Goal: Task Accomplishment & Management: Complete application form

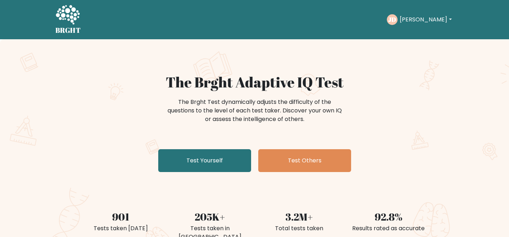
scroll to position [47, 0]
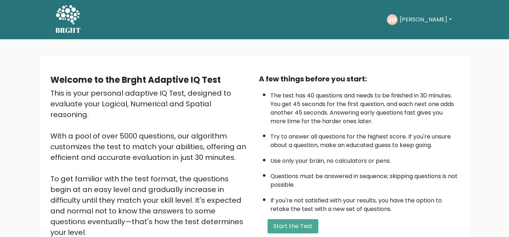
scroll to position [90, 0]
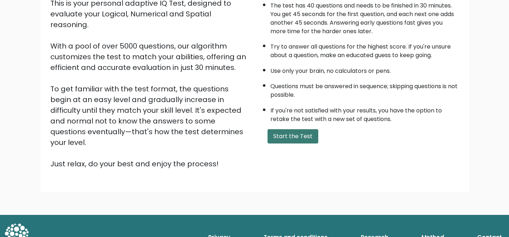
click at [283, 140] on button "Start the Test" at bounding box center [292, 136] width 51 height 14
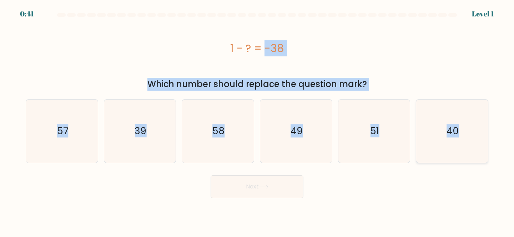
drag, startPoint x: 214, startPoint y: 39, endPoint x: 466, endPoint y: 141, distance: 272.0
click at [466, 141] on form "a." at bounding box center [257, 105] width 514 height 185
copy form "1 - ? = -38 Which number should replace the question mark? a. 57 b. 39 c. 58 d.…"
click at [138, 131] on text "39" at bounding box center [141, 130] width 12 height 13
click at [257, 120] on input "b. 39" at bounding box center [257, 120] width 0 height 2
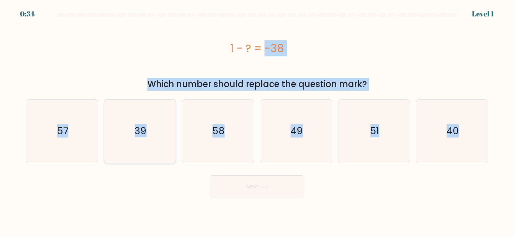
radio input "true"
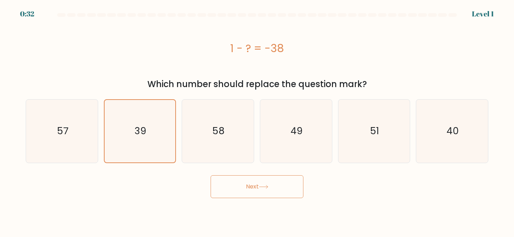
click at [249, 182] on button "Next" at bounding box center [257, 186] width 93 height 23
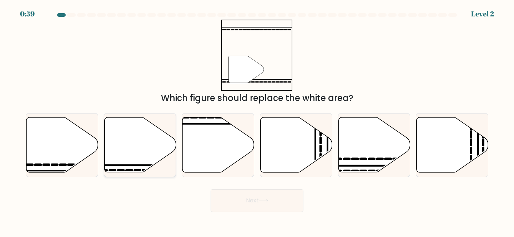
click at [133, 152] on icon at bounding box center [140, 144] width 72 height 55
click at [257, 120] on input "b." at bounding box center [257, 120] width 0 height 2
radio input "true"
click at [268, 199] on icon at bounding box center [263, 200] width 9 height 3
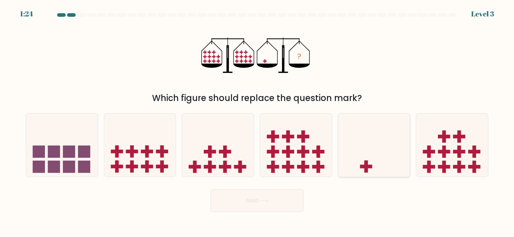
click at [385, 158] on icon at bounding box center [374, 144] width 72 height 59
click at [257, 120] on input "e." at bounding box center [257, 120] width 0 height 2
radio input "true"
click at [288, 195] on button "Next" at bounding box center [257, 200] width 93 height 23
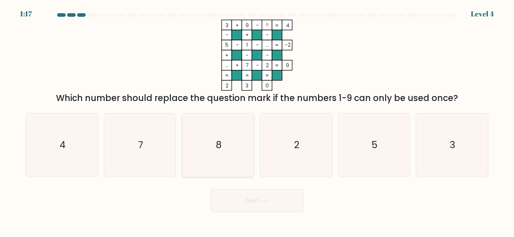
click at [220, 136] on icon "8" at bounding box center [217, 145] width 63 height 63
click at [257, 120] on input "c. 8" at bounding box center [257, 120] width 0 height 2
radio input "true"
click at [254, 201] on button "Next" at bounding box center [257, 200] width 93 height 23
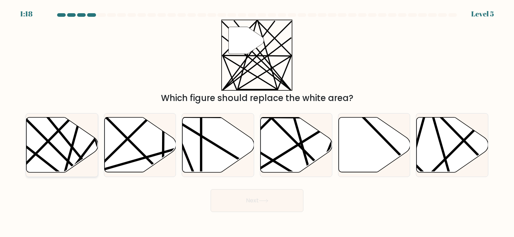
click at [76, 142] on icon at bounding box center [62, 144] width 72 height 55
click at [257, 120] on input "a." at bounding box center [257, 120] width 0 height 2
radio input "true"
click at [249, 200] on button "Next" at bounding box center [257, 200] width 93 height 23
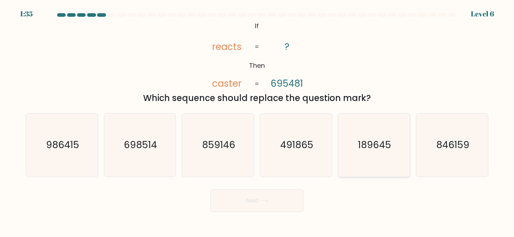
click at [364, 130] on icon "189645" at bounding box center [374, 145] width 63 height 63
click at [257, 120] on input "e. 189645" at bounding box center [257, 120] width 0 height 2
radio input "true"
click at [242, 201] on button "Next" at bounding box center [257, 200] width 93 height 23
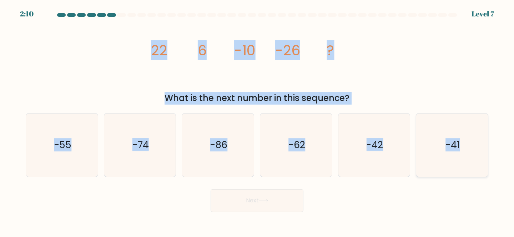
drag, startPoint x: 142, startPoint y: 44, endPoint x: 478, endPoint y: 166, distance: 358.0
click at [478, 166] on form at bounding box center [257, 112] width 514 height 199
copy form "22 6 -10 -26 ? What is the next number in this sequence? a. -55 b. -74 c. -86 d…"
click at [371, 142] on text "-42" at bounding box center [374, 144] width 17 height 13
click at [257, 120] on input "e. -42" at bounding box center [257, 120] width 0 height 2
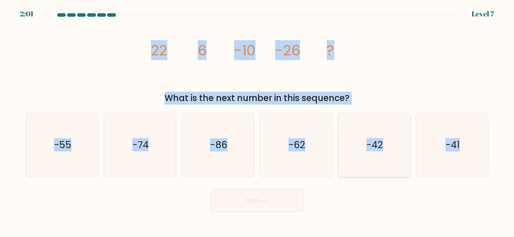
radio input "true"
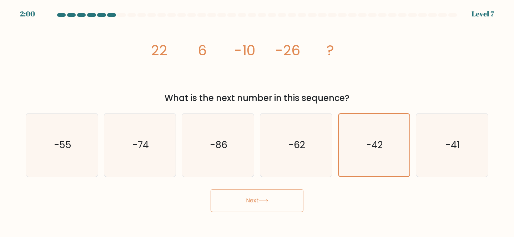
click at [281, 196] on button "Next" at bounding box center [257, 200] width 93 height 23
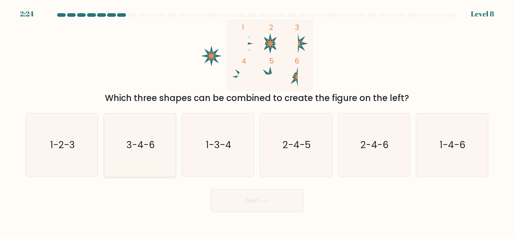
click at [138, 144] on text "3-4-6" at bounding box center [140, 144] width 29 height 13
click at [257, 120] on input "b. 3-4-6" at bounding box center [257, 120] width 0 height 2
radio input "true"
click at [258, 197] on button "Next" at bounding box center [257, 200] width 93 height 23
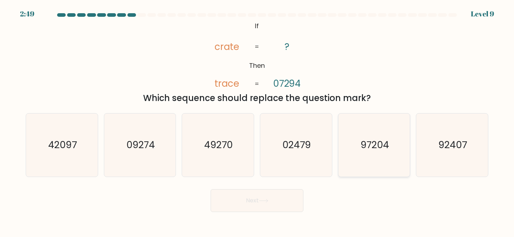
click at [356, 166] on icon "97204" at bounding box center [374, 145] width 63 height 63
click at [257, 120] on input "e. 97204" at bounding box center [257, 120] width 0 height 2
radio input "true"
click at [288, 202] on button "Next" at bounding box center [257, 200] width 93 height 23
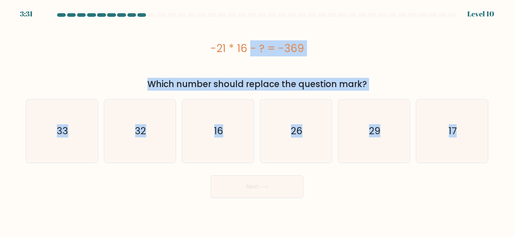
drag, startPoint x: 201, startPoint y: 41, endPoint x: 501, endPoint y: 199, distance: 339.4
click at [501, 199] on body "3:31 Level 10" at bounding box center [257, 118] width 514 height 237
copy form "-21 * 16 - ? = -369 Which number should replace the question mark? a. 33 b. 32 …"
click at [71, 127] on icon "33" at bounding box center [61, 131] width 63 height 63
click at [257, 120] on input "a. 33" at bounding box center [257, 120] width 0 height 2
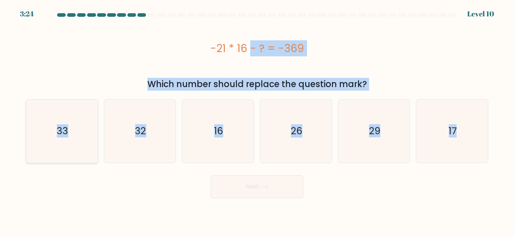
radio input "true"
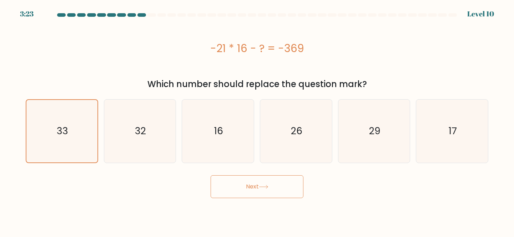
click at [222, 187] on button "Next" at bounding box center [257, 186] width 93 height 23
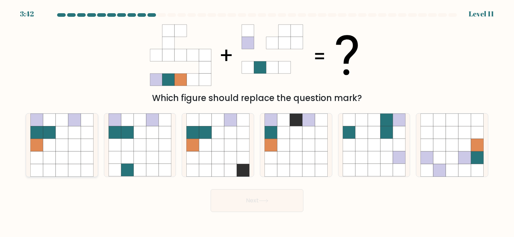
click at [62, 152] on icon at bounding box center [62, 157] width 12 height 12
click at [257, 120] on input "a." at bounding box center [257, 120] width 0 height 2
radio input "true"
click at [270, 196] on button "Next" at bounding box center [257, 200] width 93 height 23
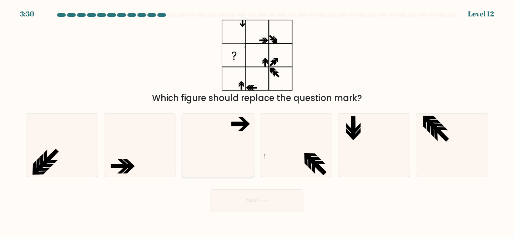
click at [237, 141] on icon at bounding box center [217, 145] width 63 height 63
click at [257, 120] on input "c." at bounding box center [257, 120] width 0 height 2
radio input "true"
click at [277, 203] on button "Next" at bounding box center [257, 200] width 93 height 23
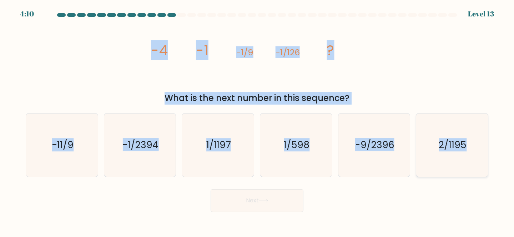
drag, startPoint x: 130, startPoint y: 41, endPoint x: 478, endPoint y: 162, distance: 367.8
click at [478, 162] on form at bounding box center [257, 112] width 514 height 199
copy form "-4 -1 -1/9 -1/126 ? What is the next number in this sequence? a. -11/9 b. -1/23…"
click at [142, 101] on div "What is the next number in this sequence?" at bounding box center [257, 98] width 454 height 13
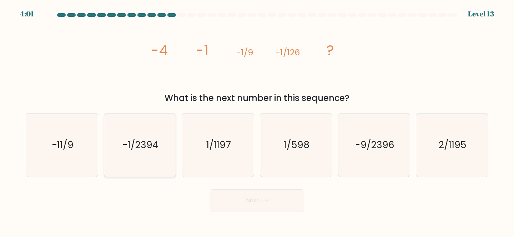
click at [147, 133] on icon "-1/2394" at bounding box center [140, 145] width 63 height 63
click at [257, 120] on input "b. -1/2394" at bounding box center [257, 120] width 0 height 2
radio input "true"
click at [237, 198] on button "Next" at bounding box center [257, 200] width 93 height 23
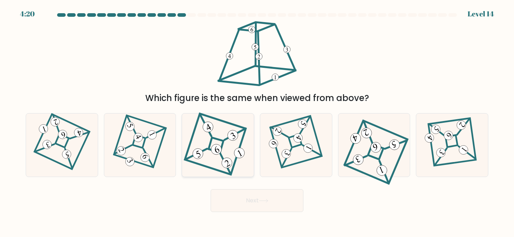
click at [223, 160] on 837 at bounding box center [227, 163] width 14 height 14
click at [257, 120] on input "c." at bounding box center [257, 120] width 0 height 2
radio input "true"
click at [253, 193] on button "Next" at bounding box center [257, 200] width 93 height 23
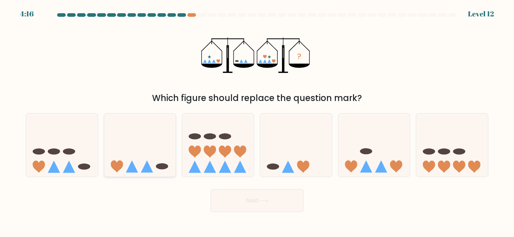
click at [134, 158] on icon at bounding box center [140, 144] width 72 height 59
click at [257, 120] on input "b." at bounding box center [257, 120] width 0 height 2
radio input "true"
click at [274, 203] on button "Next" at bounding box center [257, 200] width 93 height 23
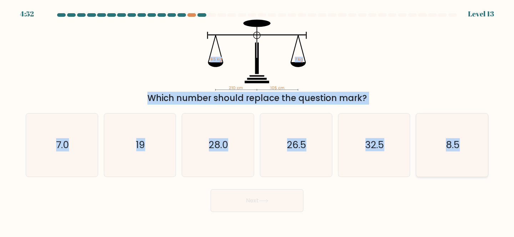
drag, startPoint x: 179, startPoint y: 24, endPoint x: 462, endPoint y: 157, distance: 311.8
click at [462, 157] on form at bounding box center [257, 112] width 514 height 199
copy form "9.5 kg ? kg Which number should replace the question mark? a. 7.0 b. 19 c. 28.0…"
click at [123, 89] on div "210 cm 105 cm 9.5 kg ? kg Which number should replace the question mark?" at bounding box center [256, 62] width 471 height 85
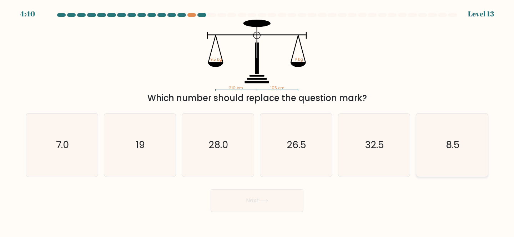
click at [457, 139] on text "8.5" at bounding box center [453, 144] width 14 height 13
click at [257, 120] on input "f. 8.5" at bounding box center [257, 120] width 0 height 2
radio input "true"
click at [289, 198] on button "Next" at bounding box center [257, 200] width 93 height 23
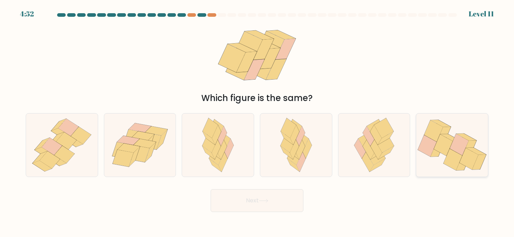
click at [438, 138] on icon at bounding box center [433, 130] width 19 height 21
click at [257, 120] on input "f." at bounding box center [257, 120] width 0 height 2
radio input "true"
click at [282, 200] on button "Next" at bounding box center [257, 200] width 93 height 23
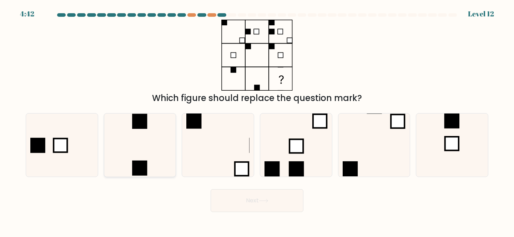
click at [143, 146] on icon at bounding box center [140, 145] width 63 height 63
click at [257, 120] on input "b." at bounding box center [257, 120] width 0 height 2
radio input "true"
click at [280, 200] on button "Next" at bounding box center [257, 200] width 93 height 23
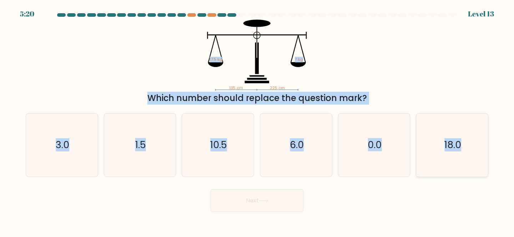
drag, startPoint x: 193, startPoint y: 21, endPoint x: 470, endPoint y: 173, distance: 315.9
click at [470, 173] on form at bounding box center [257, 112] width 514 height 199
copy form "17.5 kg ? kg Which number should replace the question mark? a. 3.0 b. 1.5 c. 10…"
click at [427, 71] on div "135 cm 225 cm 17.5 kg ? kg Which number should replace the question mark?" at bounding box center [256, 62] width 471 height 85
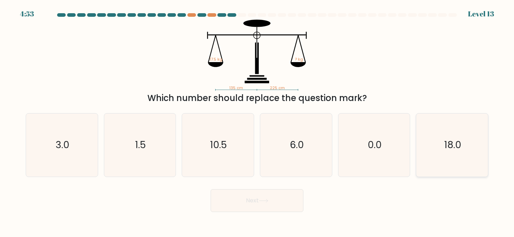
click at [456, 143] on text "18.0" at bounding box center [452, 144] width 17 height 13
click at [257, 120] on input "f. 18.0" at bounding box center [257, 120] width 0 height 2
radio input "true"
click at [277, 198] on button "Next" at bounding box center [257, 200] width 93 height 23
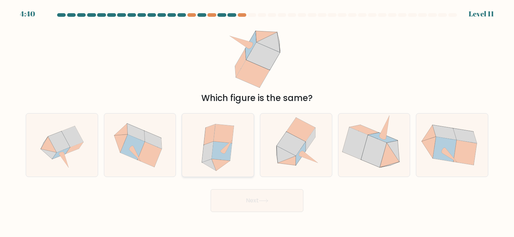
click at [225, 146] on icon at bounding box center [227, 146] width 12 height 13
click at [257, 120] on input "c." at bounding box center [257, 120] width 0 height 2
radio input "true"
click at [285, 197] on button "Next" at bounding box center [257, 200] width 93 height 23
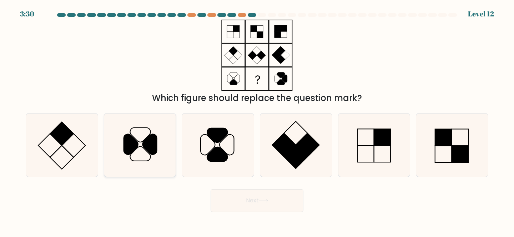
click at [135, 148] on icon at bounding box center [131, 144] width 14 height 20
click at [257, 120] on input "b." at bounding box center [257, 120] width 0 height 2
radio input "true"
click at [257, 207] on button "Next" at bounding box center [257, 200] width 93 height 23
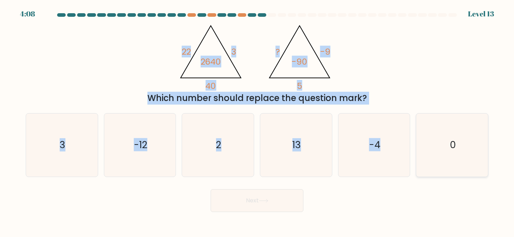
drag, startPoint x: 172, startPoint y: 34, endPoint x: 438, endPoint y: 156, distance: 292.8
click at [438, 156] on form at bounding box center [257, 112] width 514 height 199
click at [406, 86] on div "@import url('https://fonts.googleapis.com/css?family=Abril+Fatface:400,100,100i…" at bounding box center [256, 62] width 471 height 85
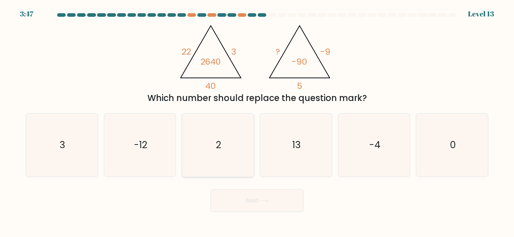
click at [223, 142] on icon "2" at bounding box center [217, 145] width 63 height 63
click at [257, 120] on input "c. 2" at bounding box center [257, 120] width 0 height 2
radio input "true"
click at [246, 192] on button "Next" at bounding box center [257, 200] width 93 height 23
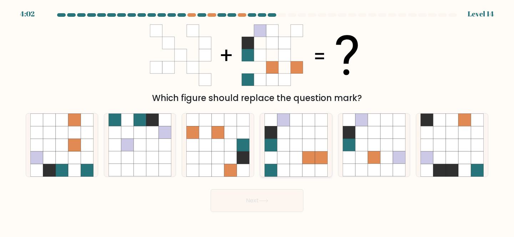
click at [294, 135] on icon at bounding box center [296, 132] width 12 height 12
click at [257, 120] on input "d." at bounding box center [257, 120] width 0 height 2
radio input "true"
click at [274, 203] on button "Next" at bounding box center [257, 200] width 93 height 23
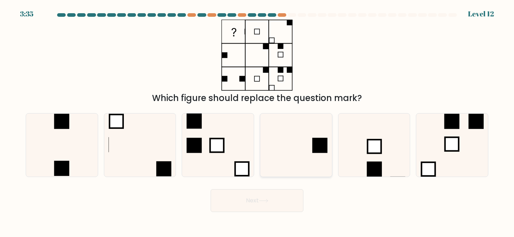
click at [322, 146] on rect at bounding box center [319, 145] width 15 height 15
click at [257, 120] on input "d." at bounding box center [257, 120] width 0 height 2
radio input "true"
click at [268, 201] on icon at bounding box center [263, 200] width 9 height 3
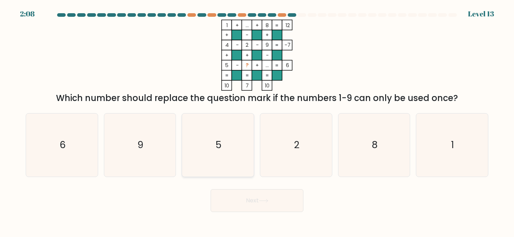
click at [228, 147] on icon "5" at bounding box center [217, 145] width 63 height 63
click at [257, 120] on input "c. 5" at bounding box center [257, 120] width 0 height 2
radio input "true"
click at [256, 210] on button "Next" at bounding box center [257, 200] width 93 height 23
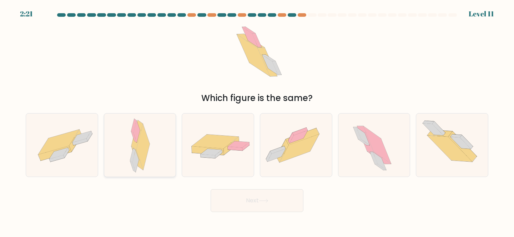
click at [140, 169] on icon at bounding box center [140, 145] width 20 height 63
click at [257, 120] on input "b." at bounding box center [257, 120] width 0 height 2
radio input "true"
click at [301, 154] on icon at bounding box center [296, 146] width 72 height 54
click at [257, 120] on input "d." at bounding box center [257, 120] width 0 height 2
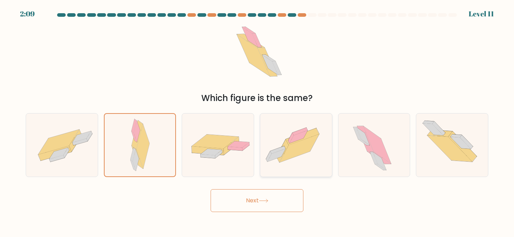
radio input "true"
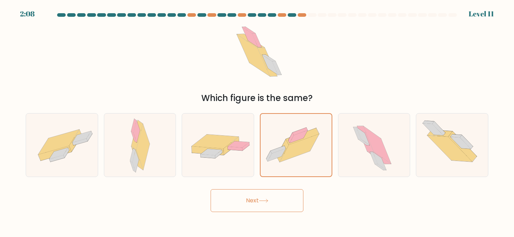
click at [267, 200] on icon at bounding box center [264, 201] width 10 height 4
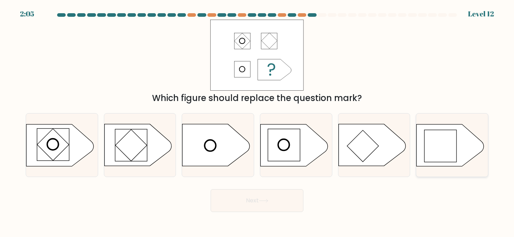
click at [432, 153] on rect at bounding box center [440, 146] width 32 height 32
click at [257, 120] on input "f." at bounding box center [257, 120] width 0 height 2
radio input "true"
click at [247, 204] on button "Next" at bounding box center [257, 200] width 93 height 23
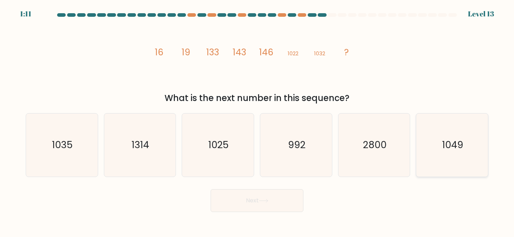
click at [423, 148] on icon "1049" at bounding box center [451, 145] width 63 height 63
click at [257, 120] on input "f. 1049" at bounding box center [257, 120] width 0 height 2
radio input "true"
click at [254, 202] on button "Next" at bounding box center [257, 200] width 93 height 23
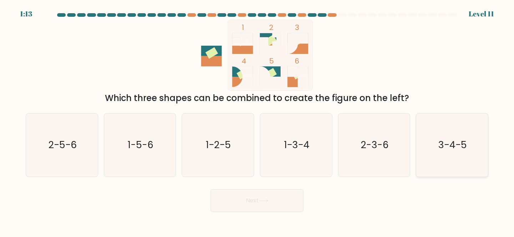
click at [453, 149] on text "3-4-5" at bounding box center [452, 144] width 29 height 13
click at [257, 120] on input "f. 3-4-5" at bounding box center [257, 120] width 0 height 2
radio input "true"
click at [278, 198] on button "Next" at bounding box center [257, 200] width 93 height 23
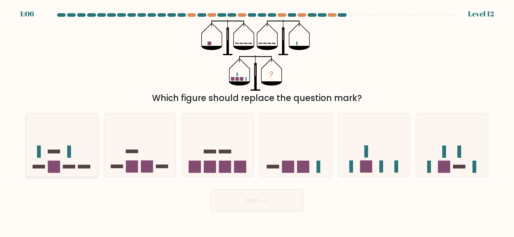
click at [89, 166] on rect at bounding box center [84, 167] width 12 height 4
click at [257, 120] on input "a." at bounding box center [257, 120] width 0 height 2
radio input "true"
click at [235, 190] on button "Next" at bounding box center [257, 200] width 93 height 23
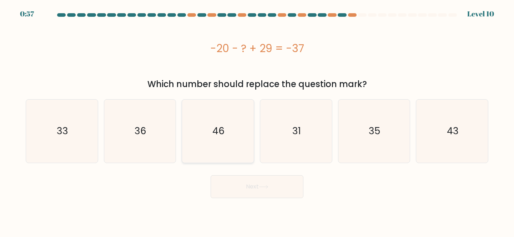
click at [204, 116] on icon "46" at bounding box center [217, 131] width 63 height 63
click at [257, 119] on input "c. 46" at bounding box center [257, 120] width 0 height 2
radio input "true"
click at [236, 185] on button "Next" at bounding box center [257, 186] width 93 height 23
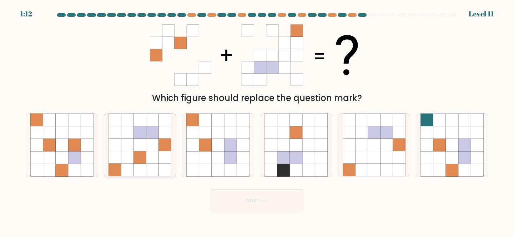
click at [154, 161] on icon at bounding box center [152, 157] width 12 height 12
click at [257, 120] on input "b." at bounding box center [257, 120] width 0 height 2
radio input "true"
click at [255, 201] on button "Next" at bounding box center [257, 200] width 93 height 23
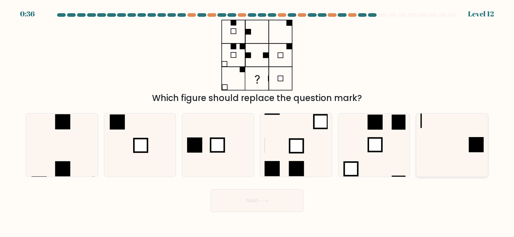
click at [454, 157] on icon at bounding box center [451, 145] width 63 height 63
click at [257, 120] on input "f." at bounding box center [257, 120] width 0 height 2
radio input "true"
click at [286, 200] on button "Next" at bounding box center [257, 200] width 93 height 23
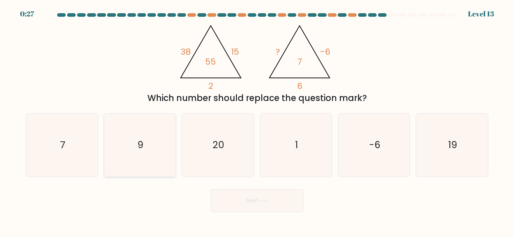
click at [144, 144] on icon "9" at bounding box center [140, 145] width 63 height 63
click at [257, 120] on input "b. 9" at bounding box center [257, 120] width 0 height 2
radio input "true"
click at [270, 195] on button "Next" at bounding box center [257, 200] width 93 height 23
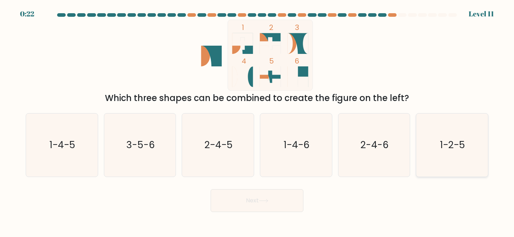
click at [460, 138] on text "1-2-5" at bounding box center [452, 144] width 25 height 13
click at [257, 120] on input "f. 1-2-5" at bounding box center [257, 120] width 0 height 2
radio input "true"
click at [288, 200] on button "Next" at bounding box center [257, 200] width 93 height 23
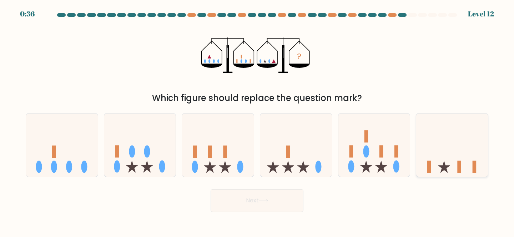
click at [435, 152] on icon at bounding box center [452, 144] width 72 height 59
click at [257, 120] on input "f." at bounding box center [257, 120] width 0 height 2
radio input "true"
click at [266, 196] on button "Next" at bounding box center [257, 200] width 93 height 23
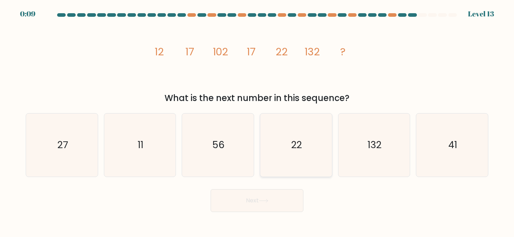
click at [295, 149] on text "22" at bounding box center [296, 144] width 11 height 13
click at [257, 120] on input "d. 22" at bounding box center [257, 120] width 0 height 2
radio input "true"
click at [265, 196] on button "Next" at bounding box center [257, 200] width 93 height 23
click at [291, 163] on icon "22" at bounding box center [296, 145] width 62 height 62
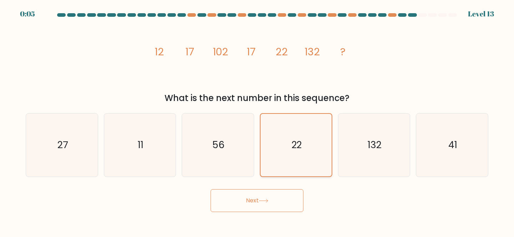
click at [257, 120] on input "d. 22" at bounding box center [257, 120] width 0 height 2
click at [266, 204] on button "Next" at bounding box center [257, 200] width 93 height 23
click at [237, 204] on button "Next" at bounding box center [257, 200] width 93 height 23
click at [251, 205] on button "Next" at bounding box center [257, 200] width 93 height 23
click at [293, 80] on icon "image/svg+xml 12 17 102 17 22 132 ?" at bounding box center [257, 55] width 214 height 71
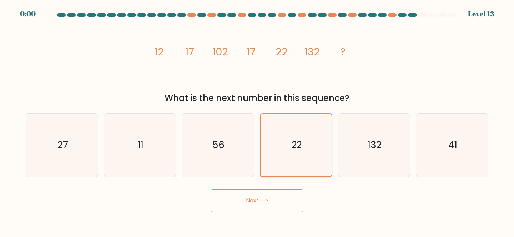
click at [288, 129] on icon "22" at bounding box center [296, 145] width 62 height 62
click at [257, 120] on input "d. 22" at bounding box center [257, 120] width 0 height 2
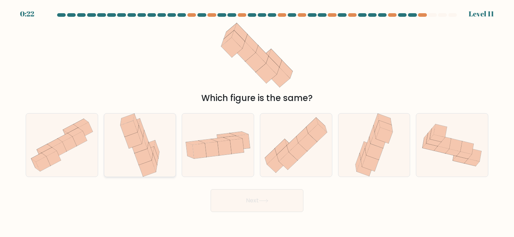
click at [147, 163] on icon at bounding box center [147, 168] width 17 height 16
click at [257, 120] on input "b." at bounding box center [257, 120] width 0 height 2
radio input "true"
click at [249, 203] on button "Next" at bounding box center [257, 200] width 93 height 23
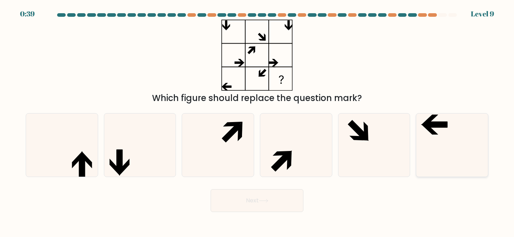
click at [470, 140] on icon at bounding box center [451, 145] width 63 height 63
click at [257, 120] on input "f." at bounding box center [257, 120] width 0 height 2
radio input "true"
click at [267, 206] on button "Next" at bounding box center [257, 200] width 93 height 23
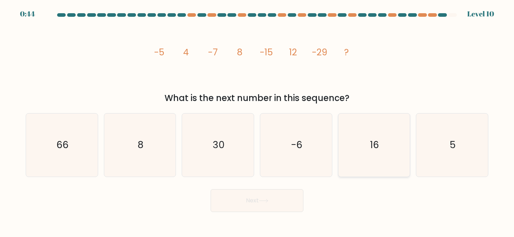
click at [379, 159] on icon "16" at bounding box center [374, 145] width 63 height 63
click at [257, 120] on input "e. 16" at bounding box center [257, 120] width 0 height 2
radio input "true"
click at [271, 202] on button "Next" at bounding box center [257, 200] width 93 height 23
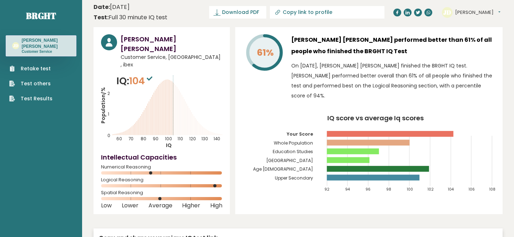
scroll to position [3, 0]
